Goal: Task Accomplishment & Management: Manage account settings

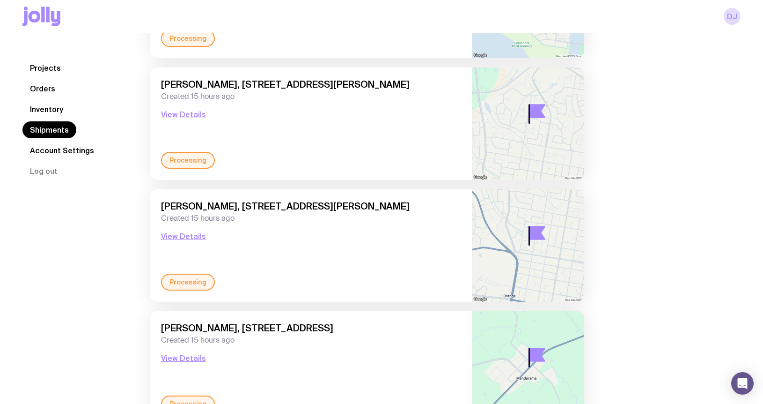
scroll to position [2696, 0]
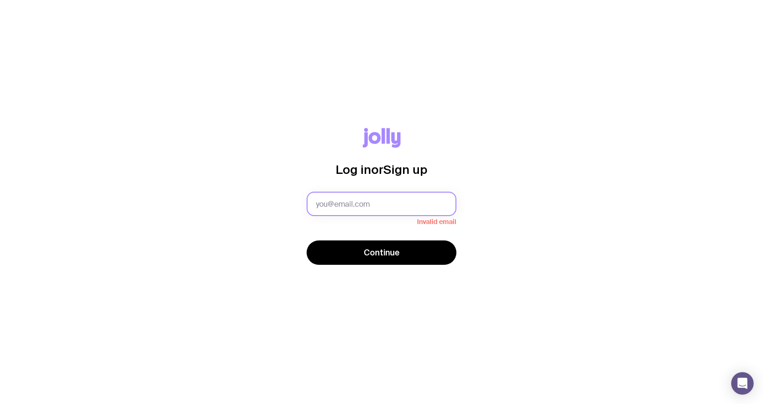
type input "[PERSON_NAME][EMAIL_ADDRESS][DOMAIN_NAME]"
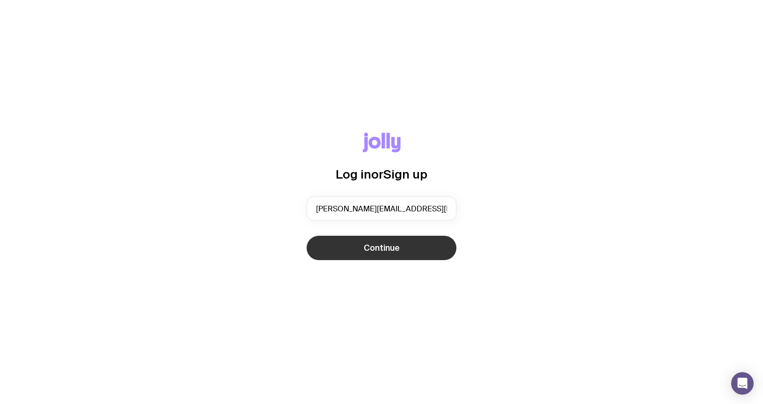
click at [383, 245] on span "Continue" at bounding box center [382, 247] width 36 height 11
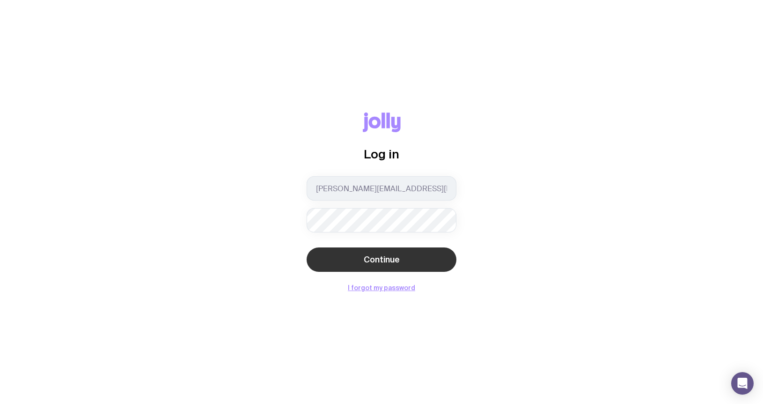
click at [399, 254] on span "Continue" at bounding box center [382, 259] width 36 height 11
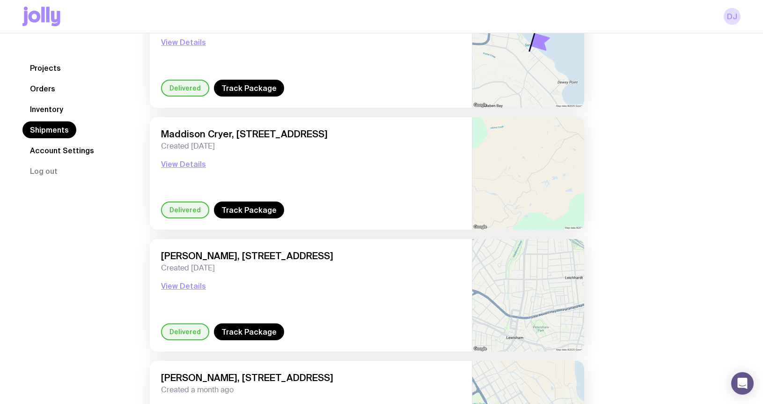
scroll to position [1235, 0]
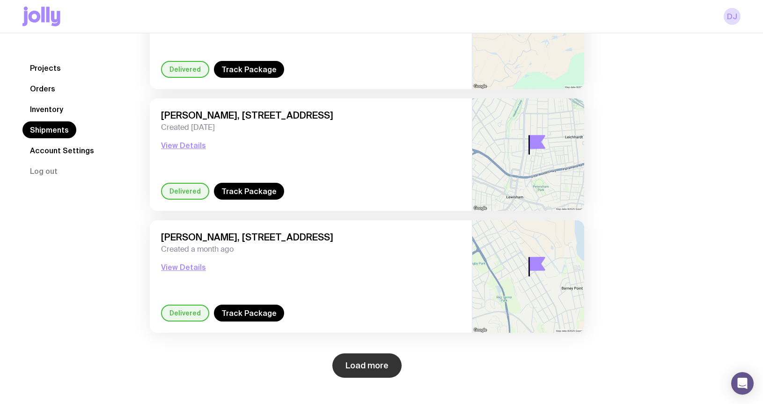
click at [363, 368] on button "Load more" at bounding box center [366, 365] width 69 height 24
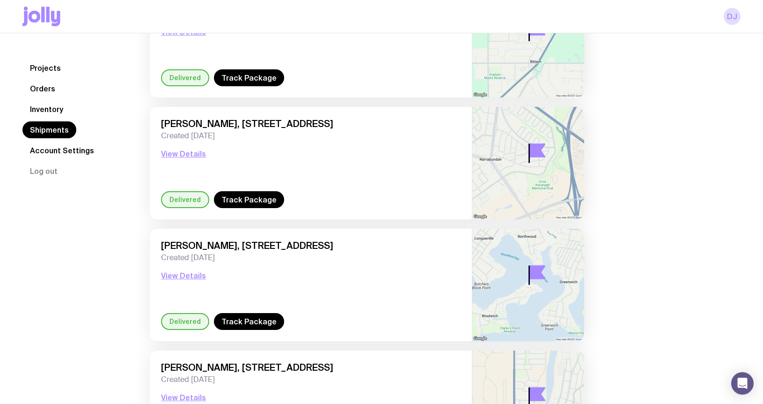
scroll to position [0, 0]
